Goal: Task Accomplishment & Management: Manage account settings

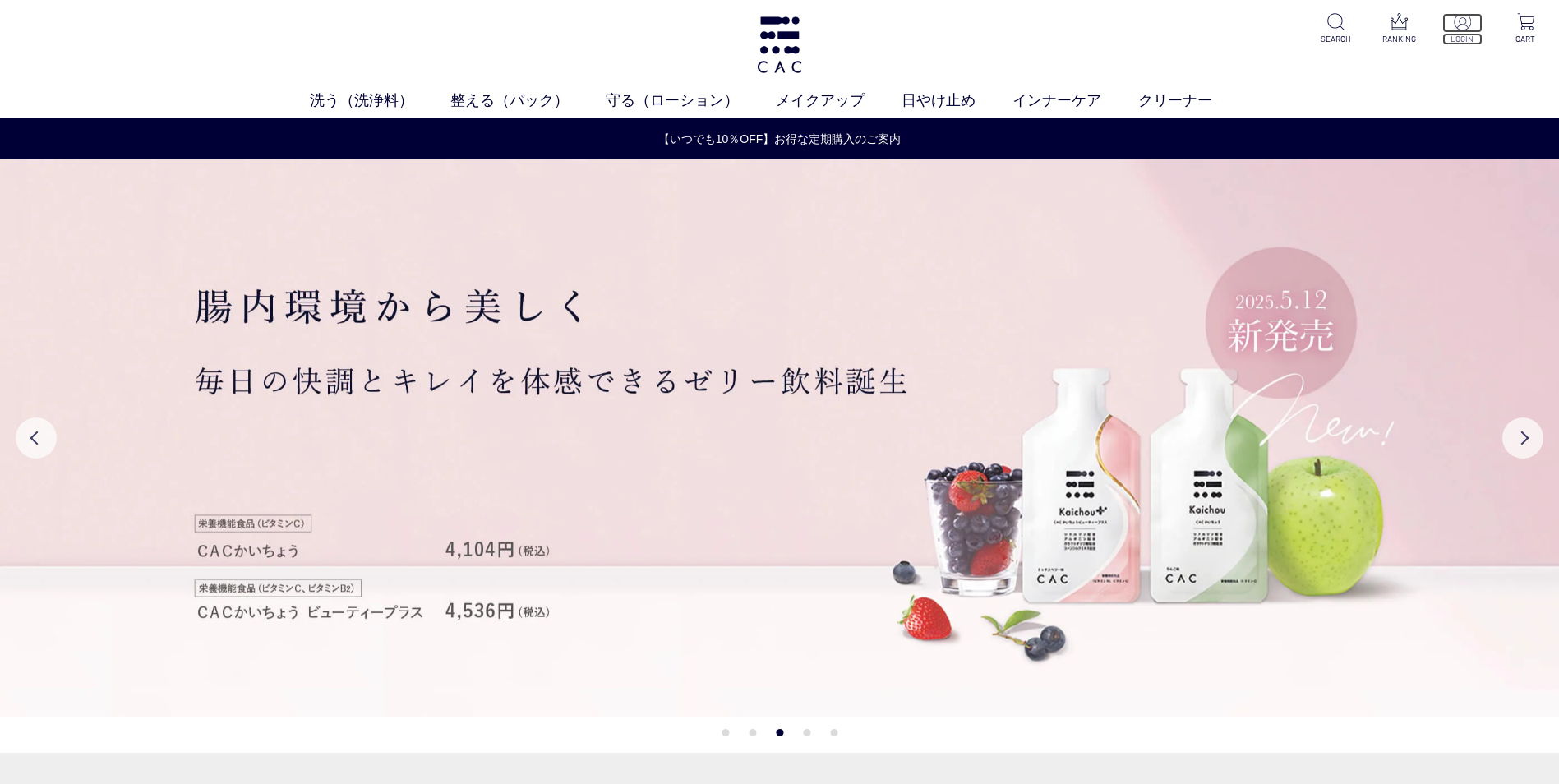
click at [1473, 21] on p at bounding box center [1462, 22] width 41 height 20
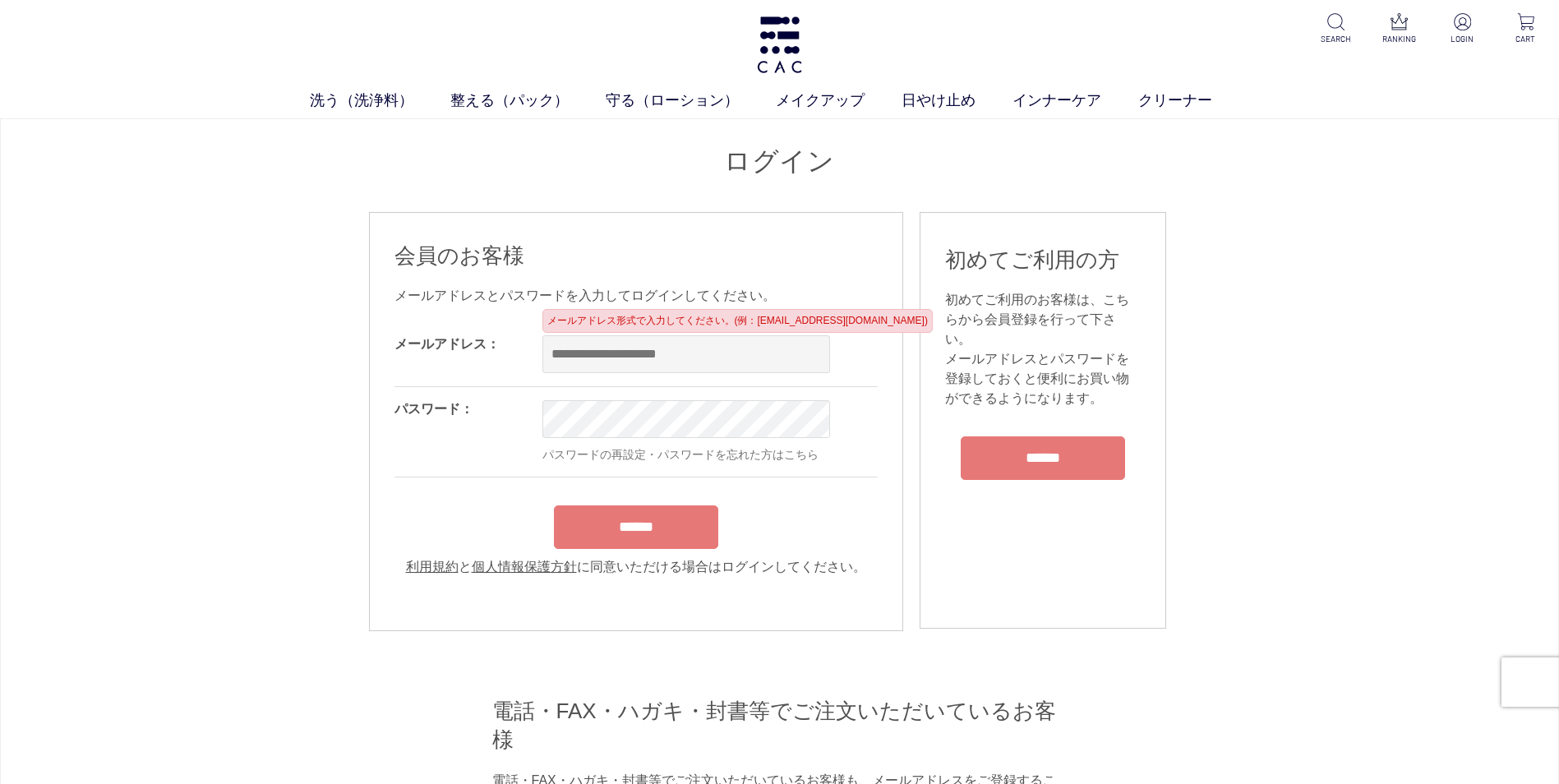
click at [681, 363] on input "email" at bounding box center [686, 354] width 288 height 38
type input "**********"
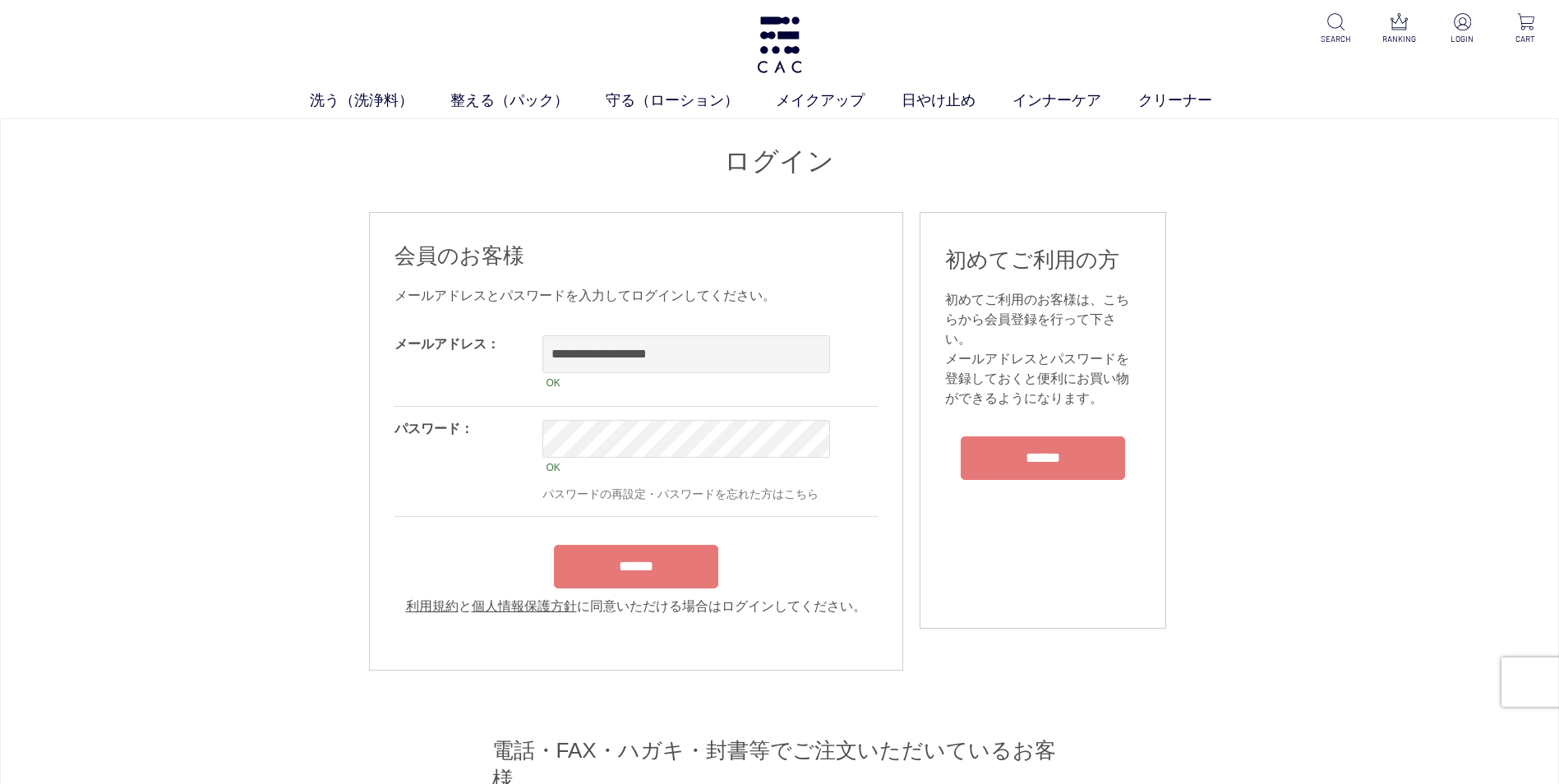
click at [668, 554] on input "******" at bounding box center [636, 566] width 164 height 43
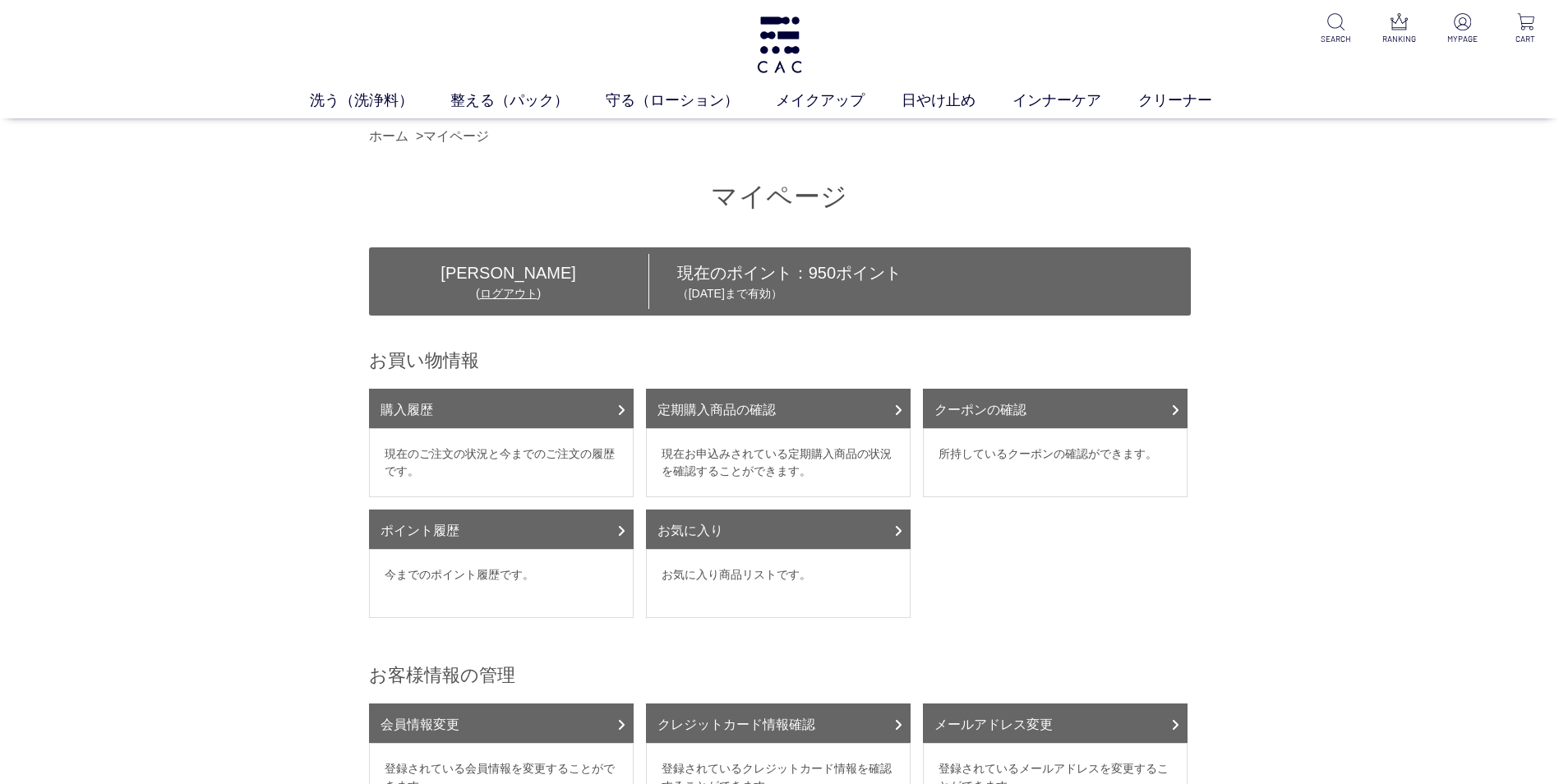
click at [488, 387] on main "マイページ 村上 敦子 様 ( ログアウト ) 現在のポイント： 950 ポイント （2026年10月11日まで有効） お買い物情報 購入履歴 現在のご注文の…" at bounding box center [780, 665] width 822 height 1021
click at [488, 397] on link "購入履歴" at bounding box center [501, 408] width 264 height 40
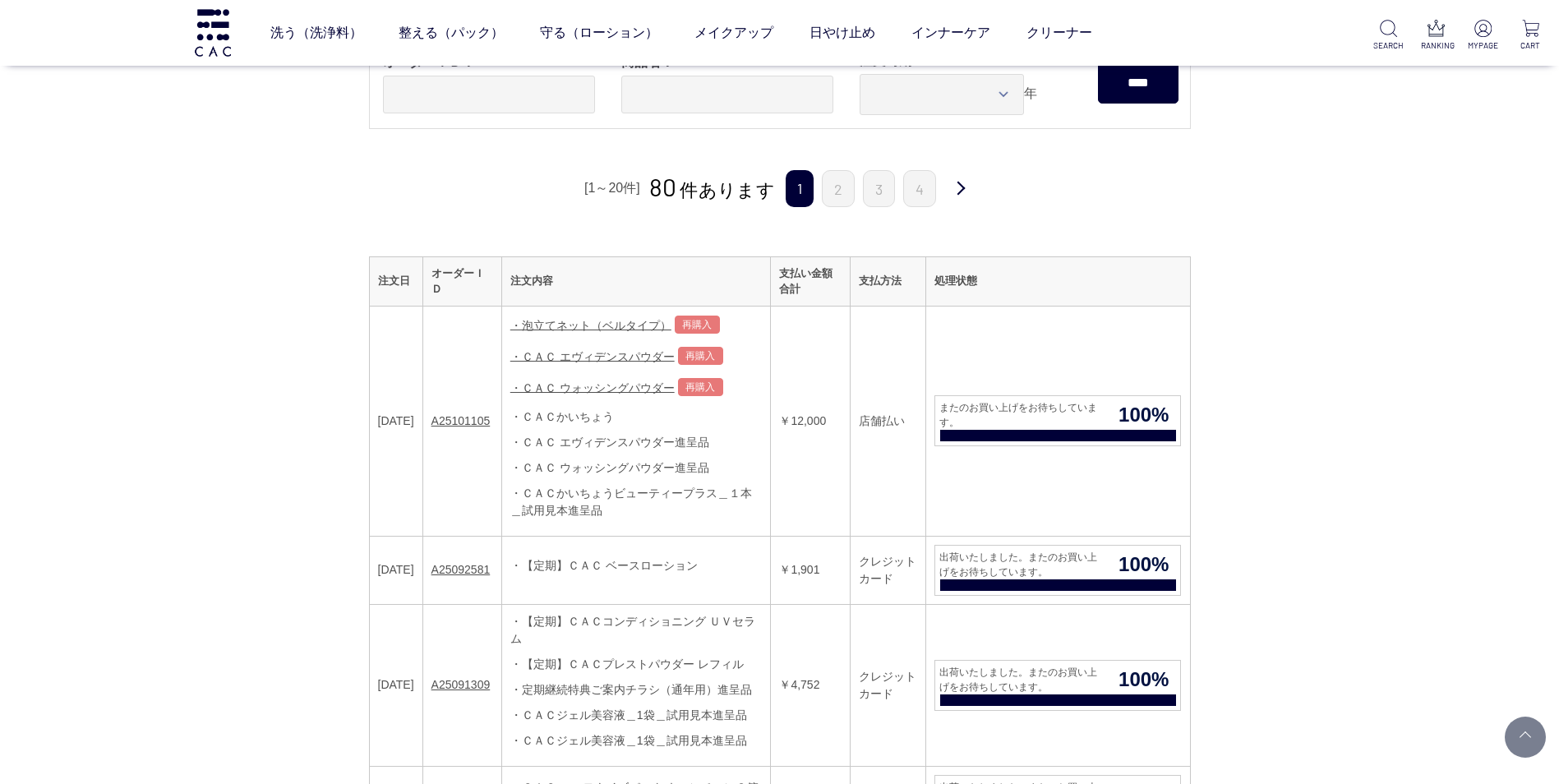
scroll to position [82, 0]
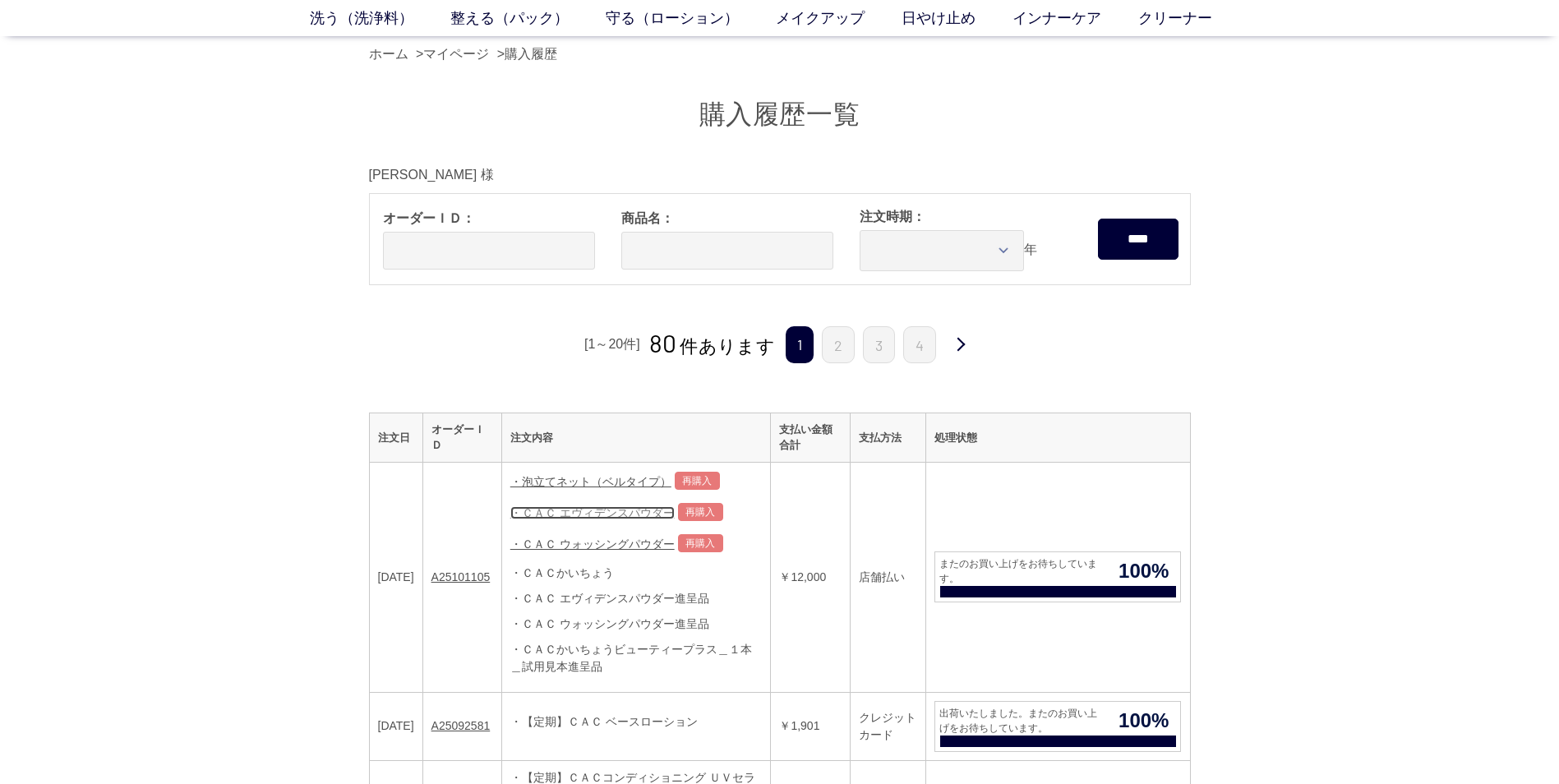
click at [629, 518] on link "・ＣＡＣ エヴィデンスパウダー" at bounding box center [593, 512] width 164 height 13
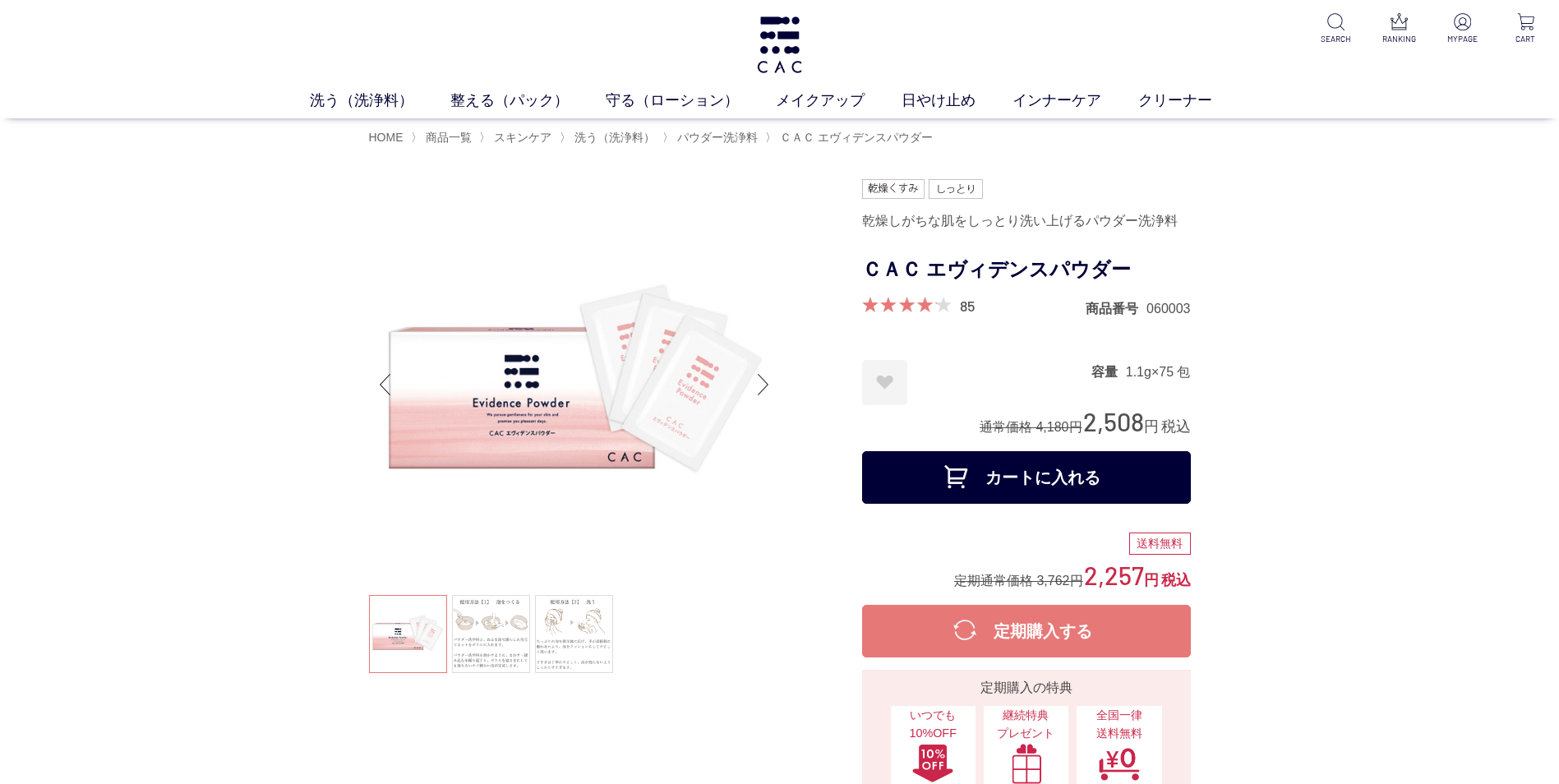
click at [605, 127] on ul "HOME 〉 商品一覧 〉 スキンケア 〉 洗う（洗浄料） 〉 パウダー洗浄料 〉 ＣＡＣ エヴィデンスパウダー" at bounding box center [780, 136] width 822 height 20
click at [606, 135] on span "洗う（洗浄料）" at bounding box center [614, 136] width 80 height 13
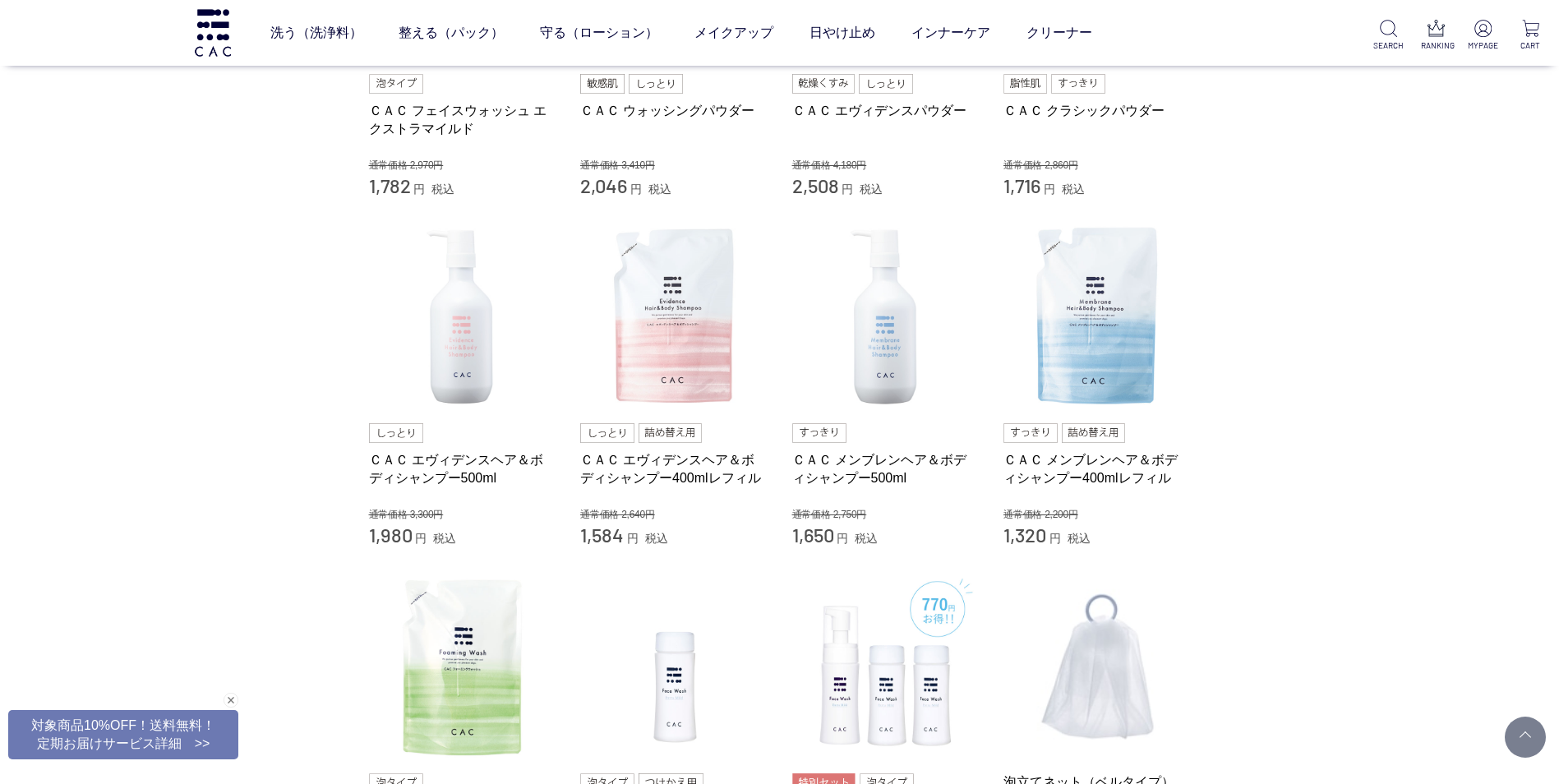
scroll to position [739, 0]
